Goal: Information Seeking & Learning: Check status

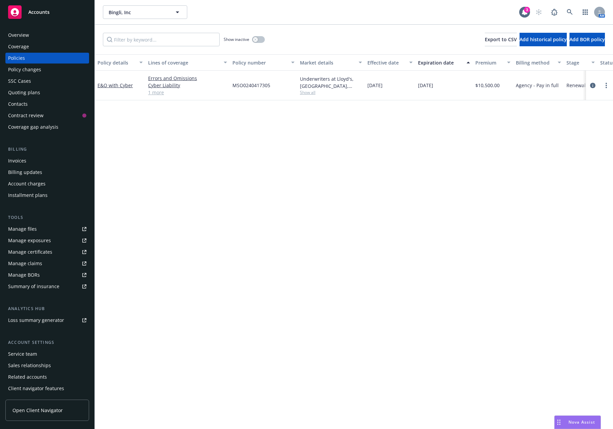
drag, startPoint x: 222, startPoint y: 155, endPoint x: 235, endPoint y: 103, distance: 54.2
click at [222, 155] on div "Policy details Lines of coverage Policy number Market details Effective date Ex…" at bounding box center [354, 241] width 518 height 374
